Goal: Find specific page/section: Find specific page/section

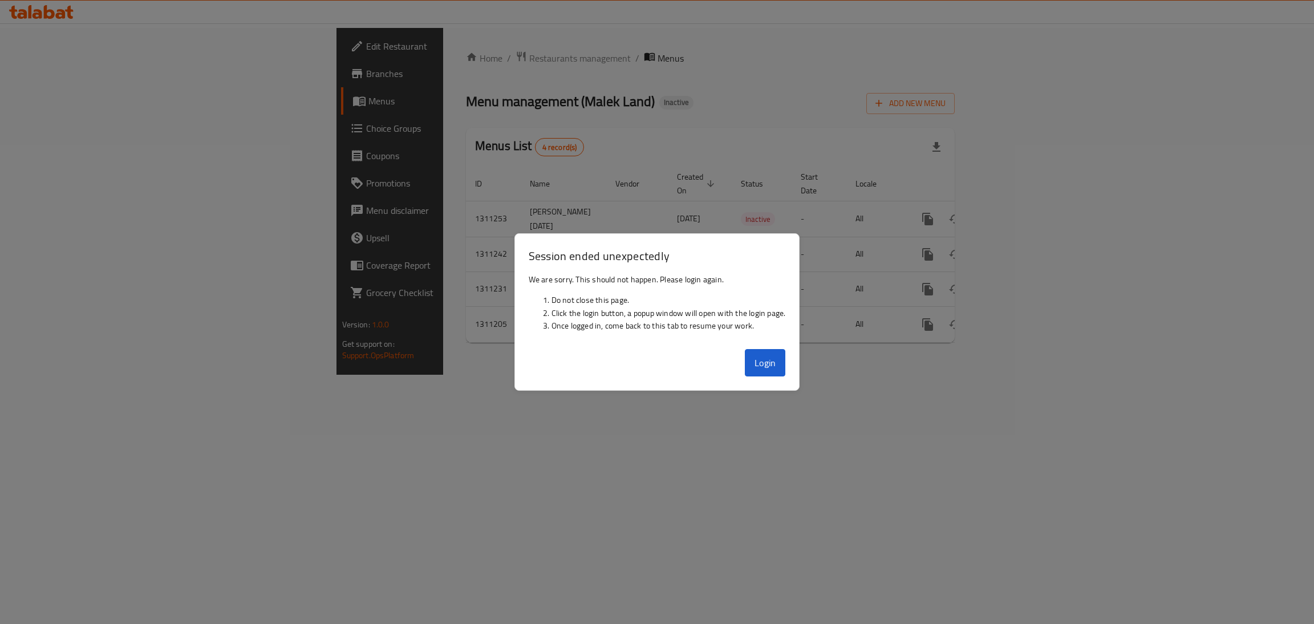
click at [765, 371] on button "Login" at bounding box center [765, 362] width 41 height 27
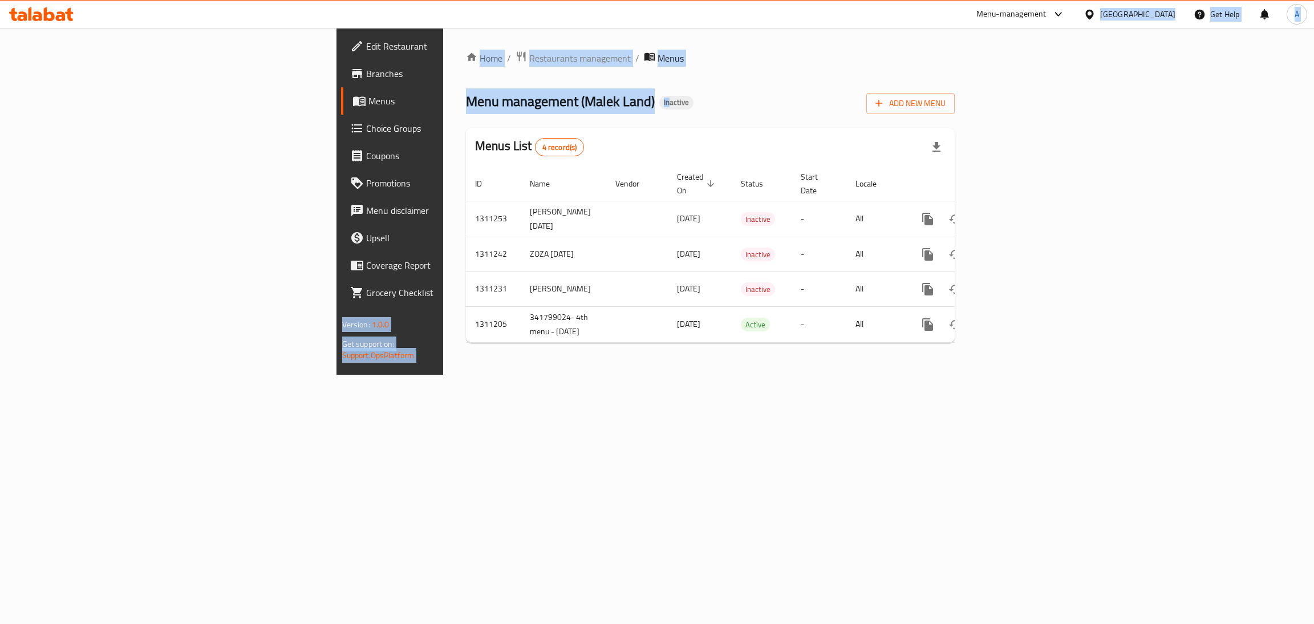
click at [1095, 14] on icon at bounding box center [1089, 15] width 12 height 12
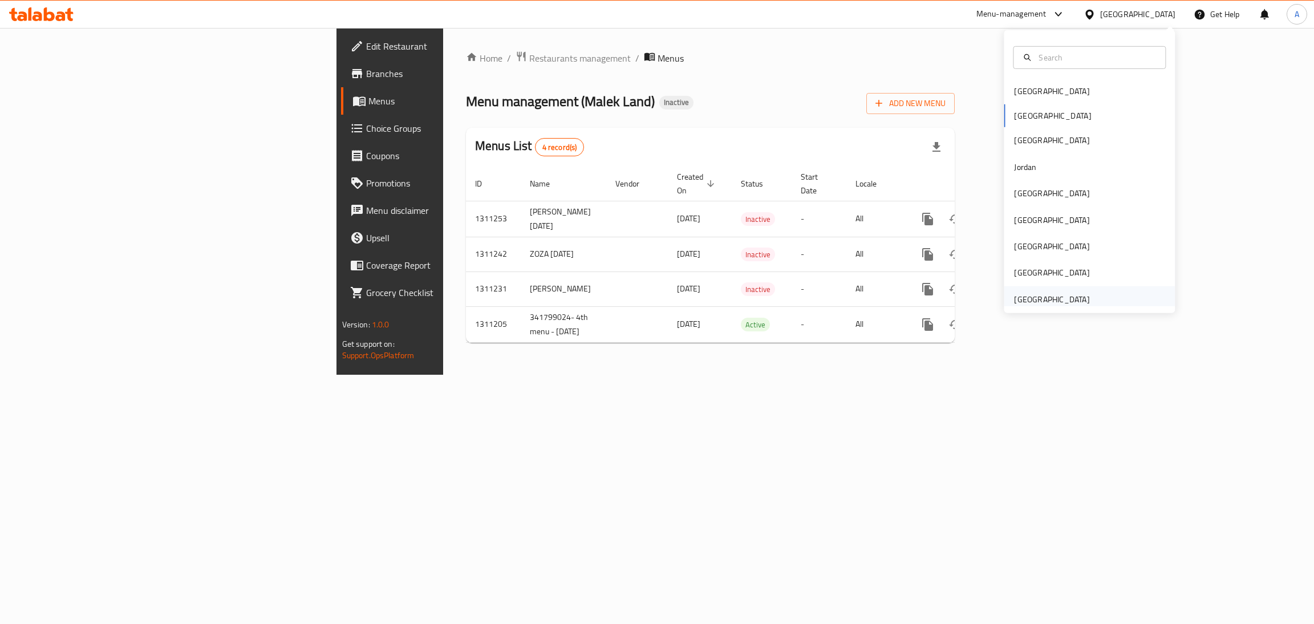
click at [1036, 294] on div "[GEOGRAPHIC_DATA]" at bounding box center [1051, 299] width 75 height 13
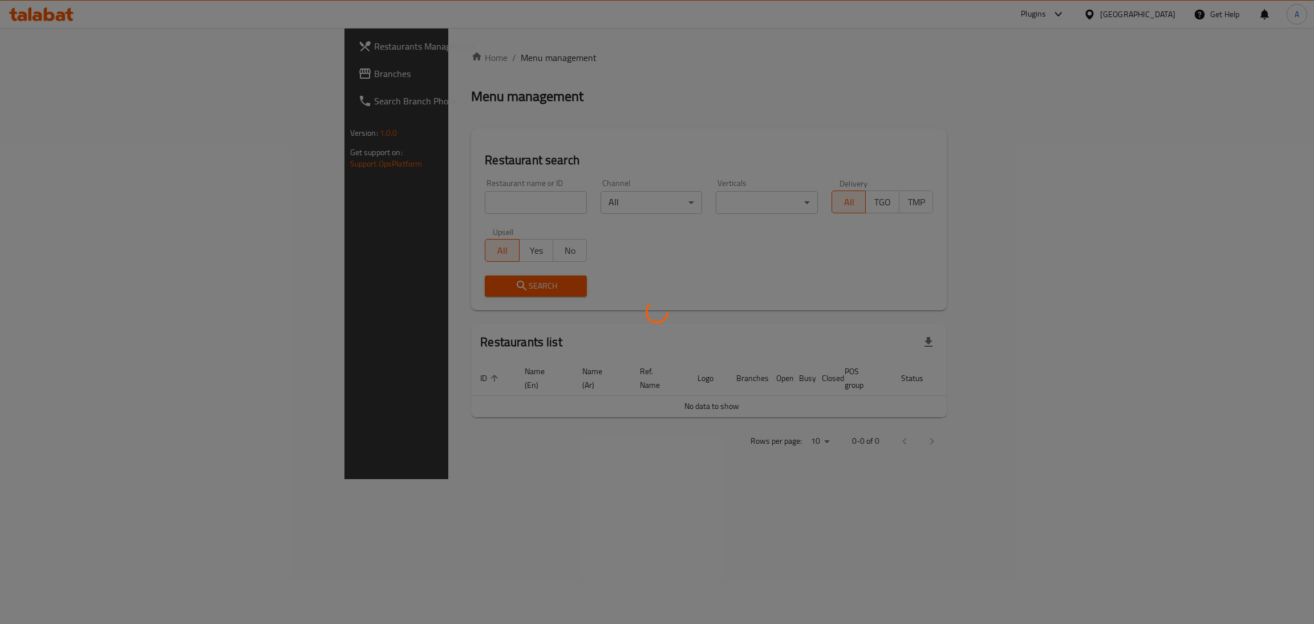
click at [1070, 15] on div at bounding box center [657, 312] width 1314 height 624
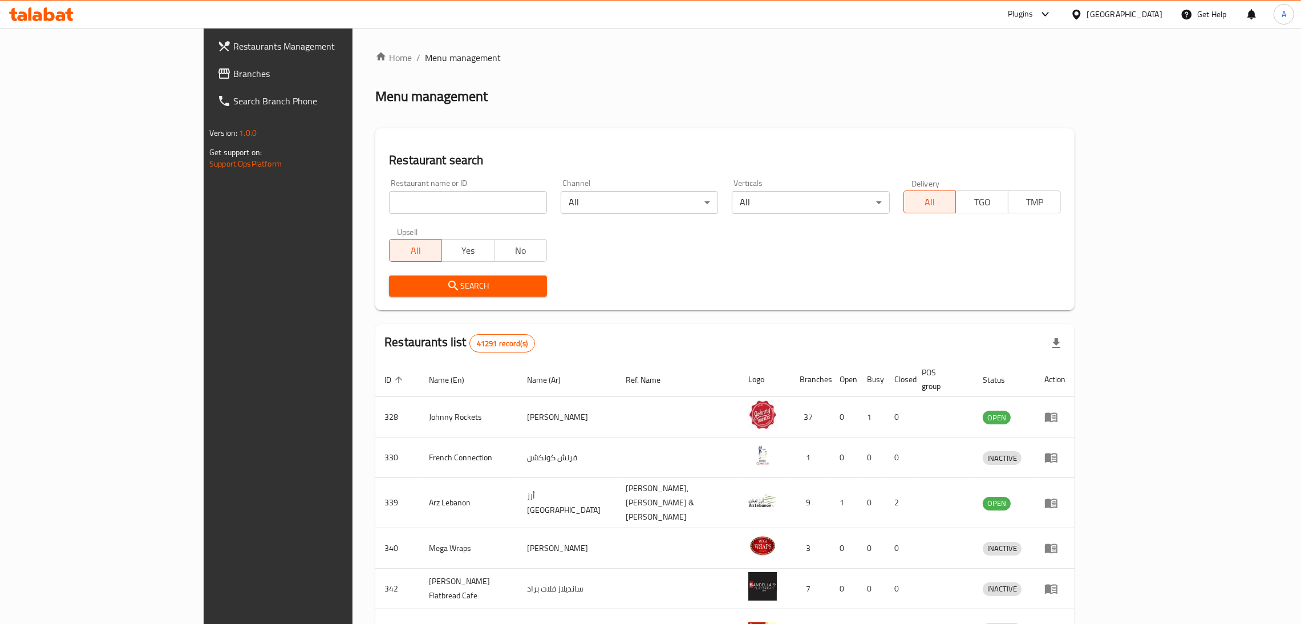
click at [233, 73] on span "Branches" at bounding box center [322, 74] width 178 height 14
